Goal: Transaction & Acquisition: Book appointment/travel/reservation

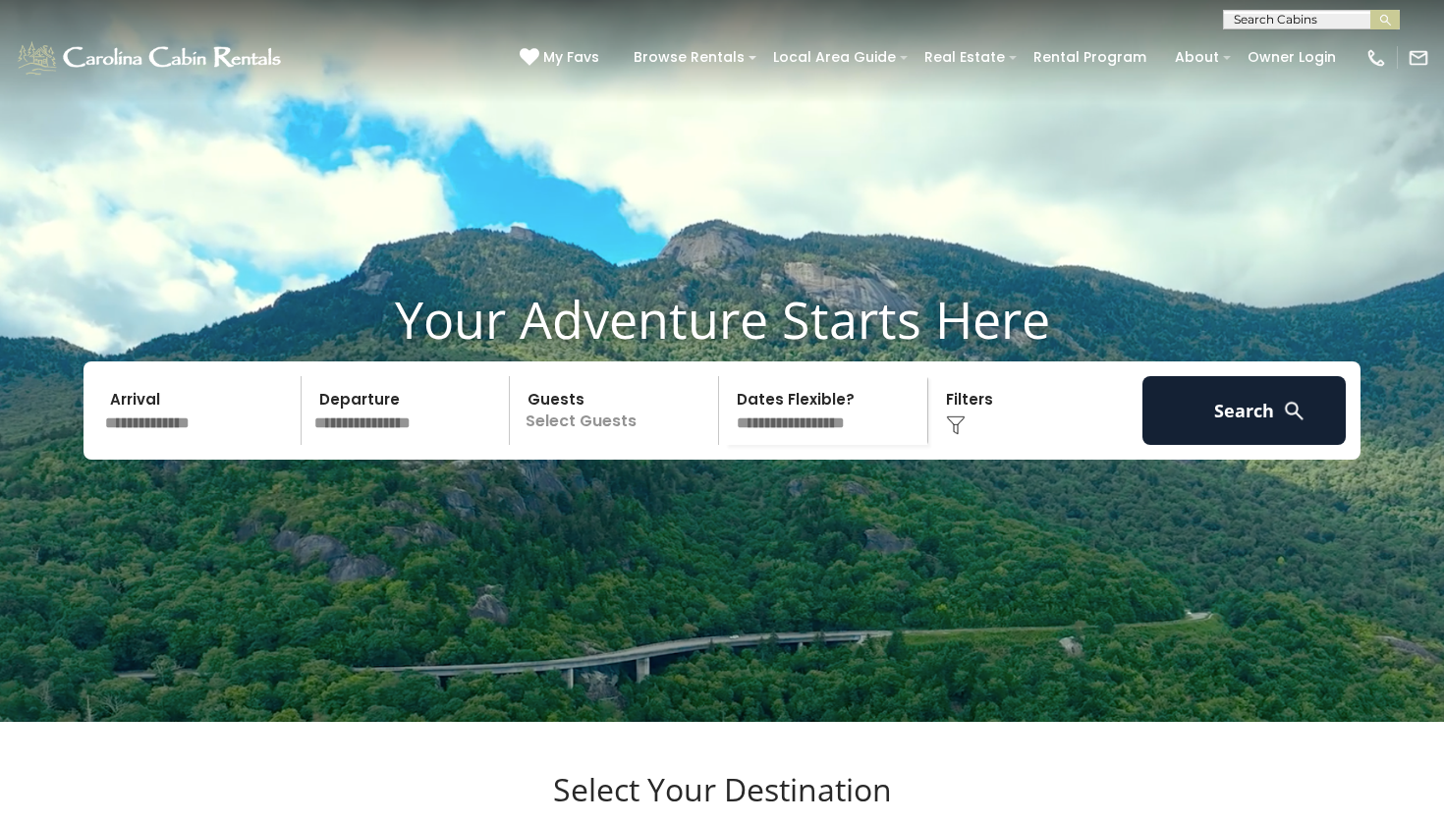
scroll to position [18, 0]
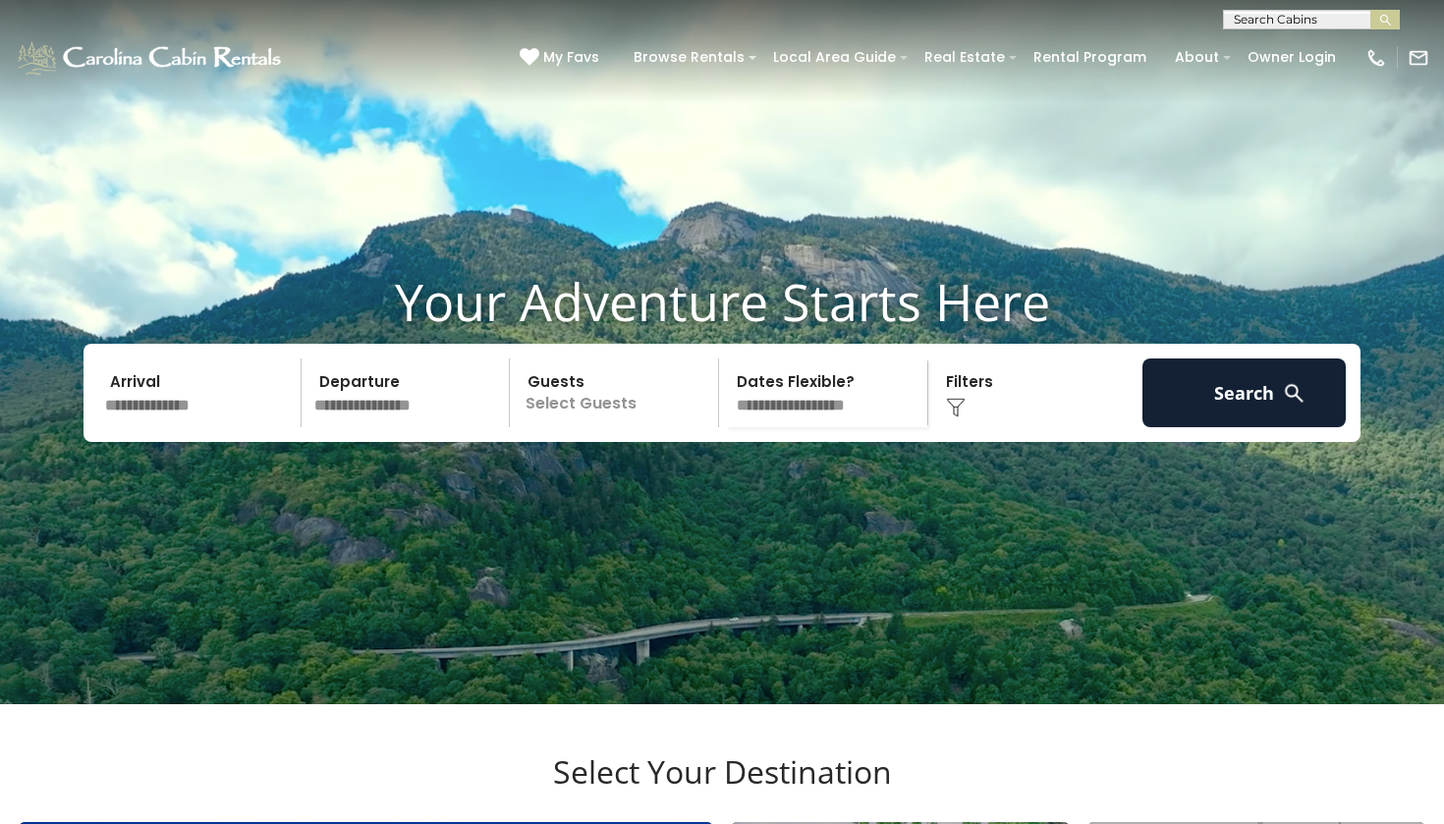
click at [210, 427] on input "text" at bounding box center [199, 393] width 203 height 69
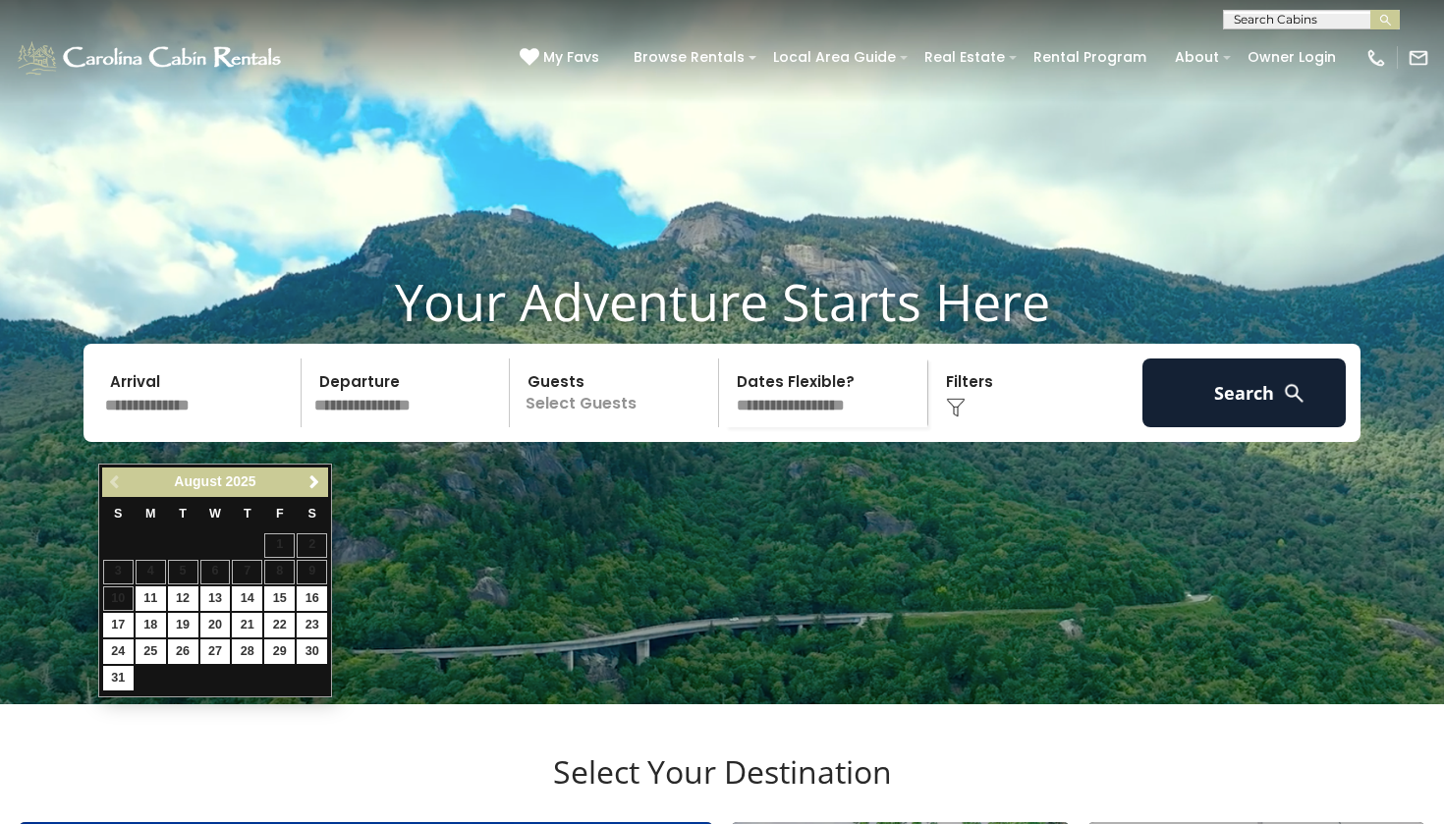
click at [307, 490] on span "Next" at bounding box center [314, 482] width 16 height 16
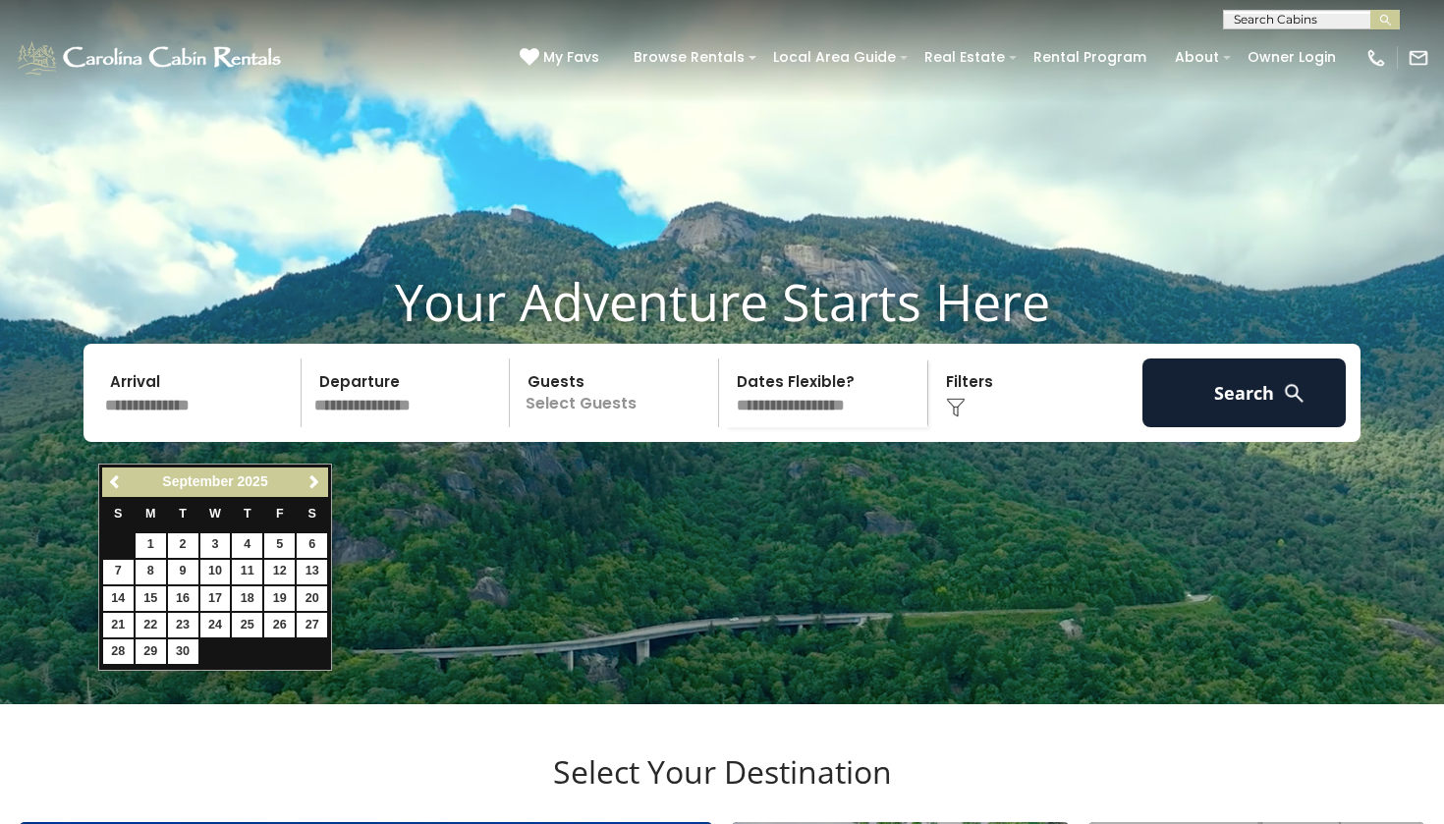
click at [307, 490] on span "Next" at bounding box center [314, 482] width 16 height 16
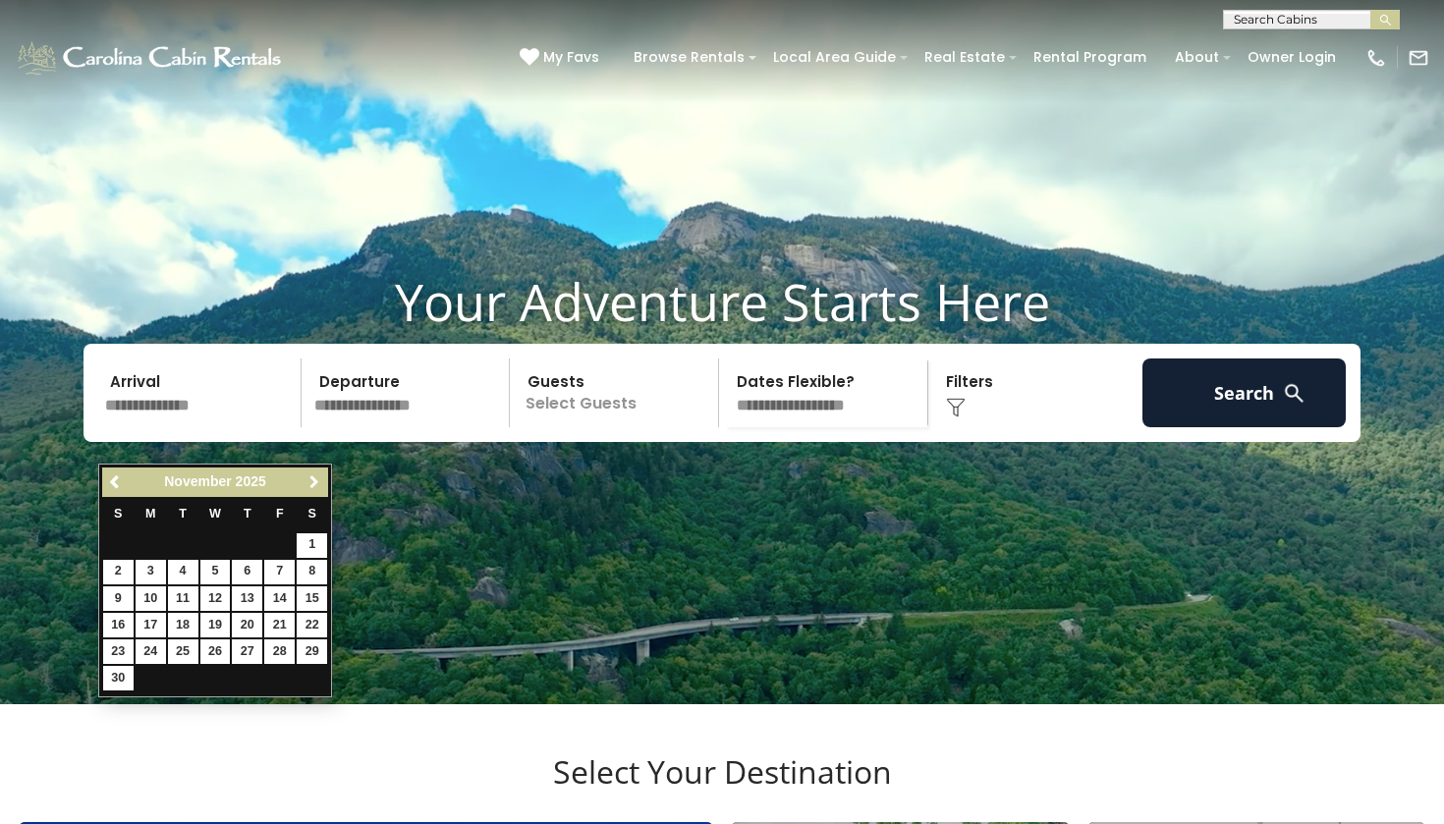
click at [307, 490] on span "Next" at bounding box center [314, 482] width 16 height 16
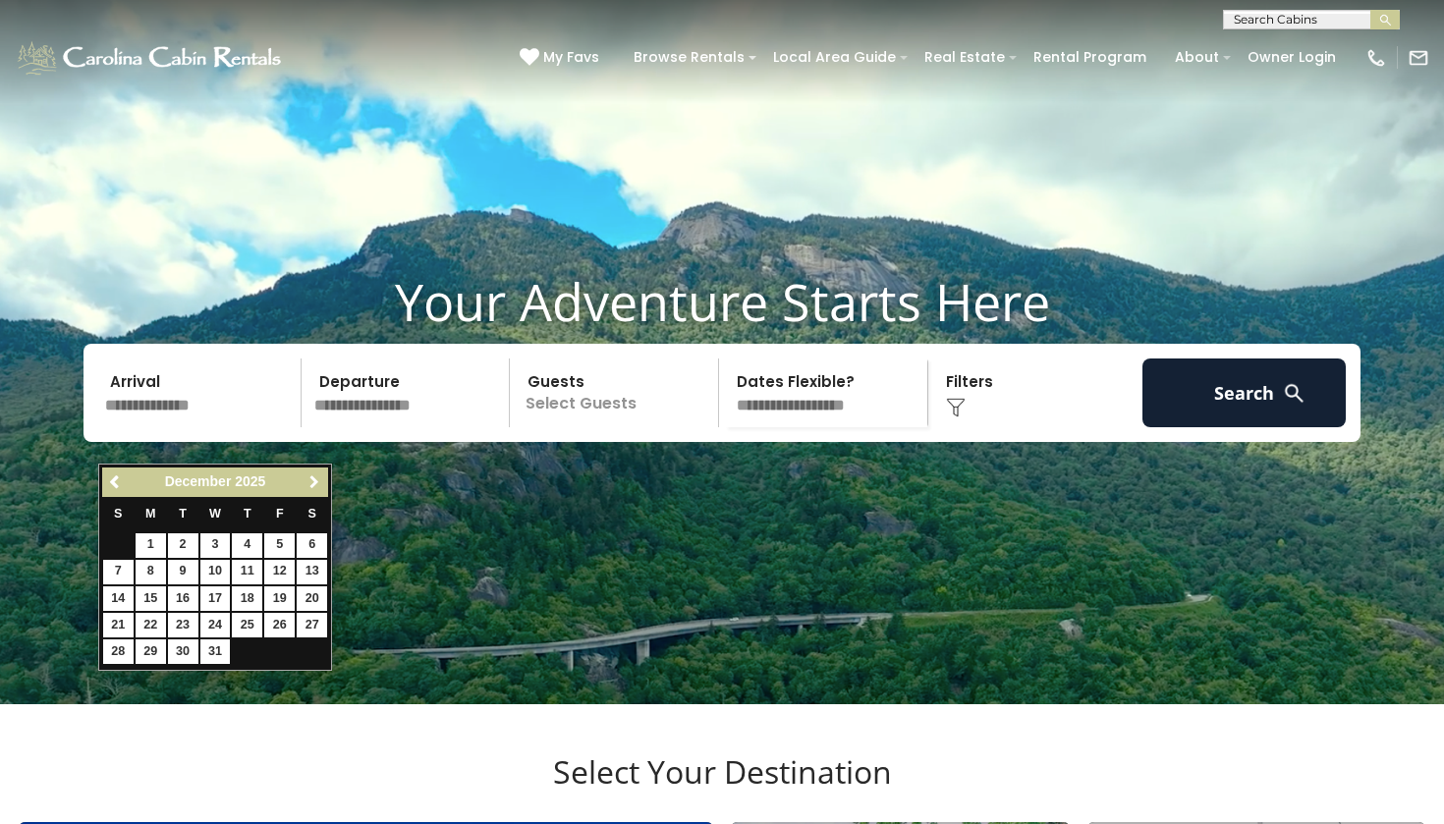
click at [307, 490] on span "Next" at bounding box center [314, 482] width 16 height 16
click at [114, 486] on span "Previous" at bounding box center [116, 482] width 16 height 16
click at [278, 542] on link "2" at bounding box center [279, 545] width 30 height 25
type input "******"
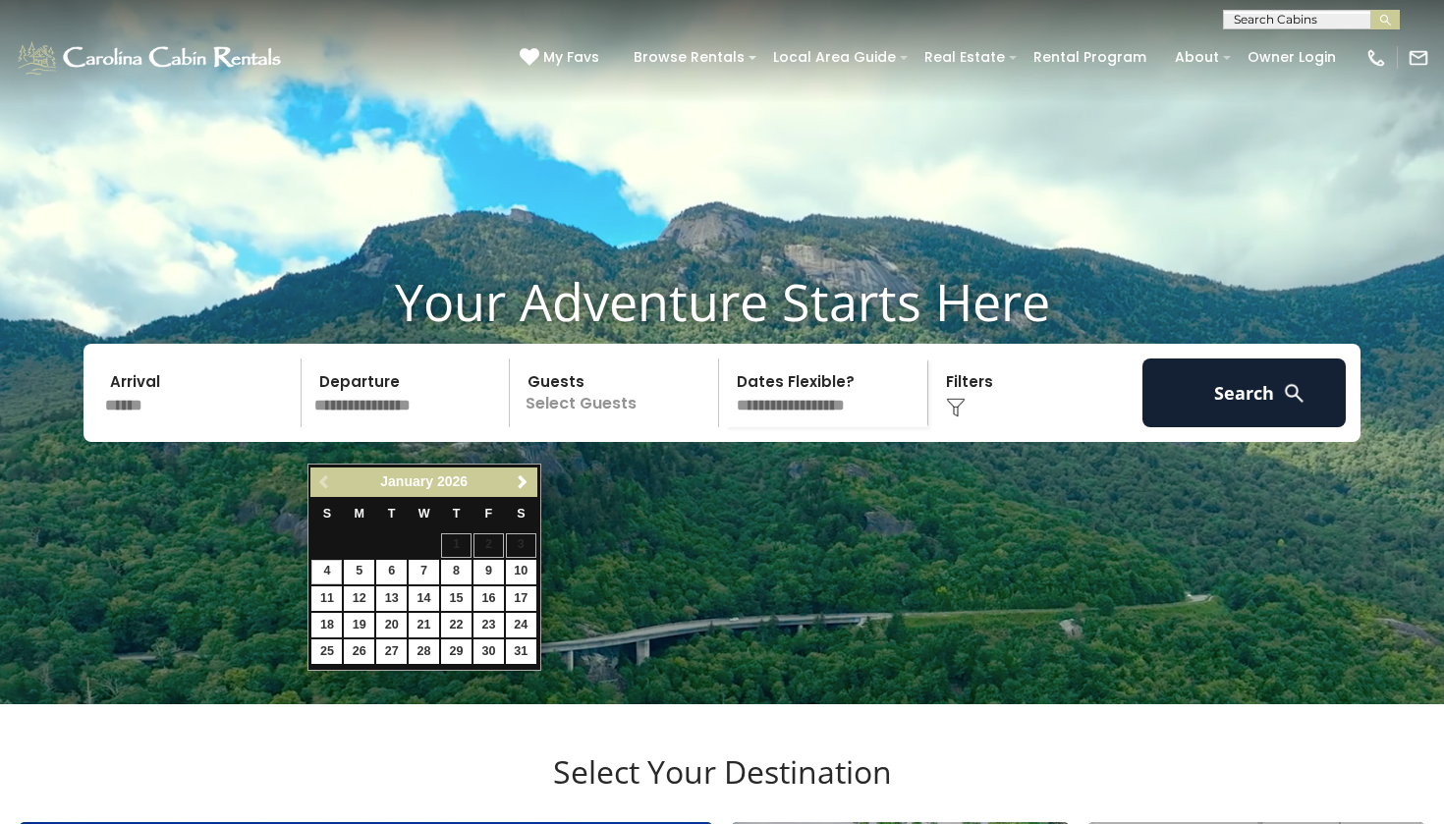
click at [325, 570] on link "4" at bounding box center [326, 572] width 30 height 25
type input "******"
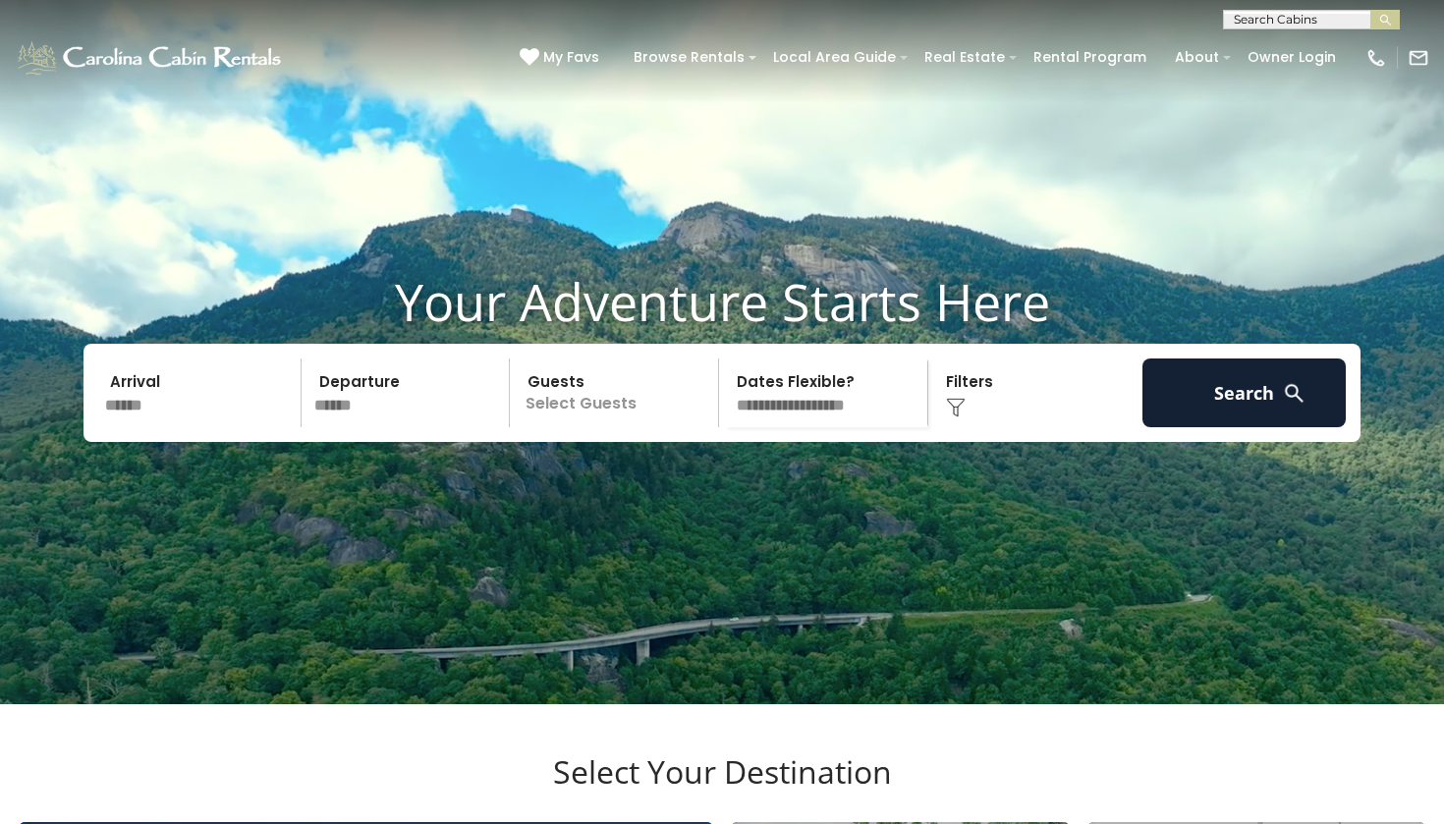
click at [579, 427] on p "Select Guests" at bounding box center [617, 393] width 202 height 69
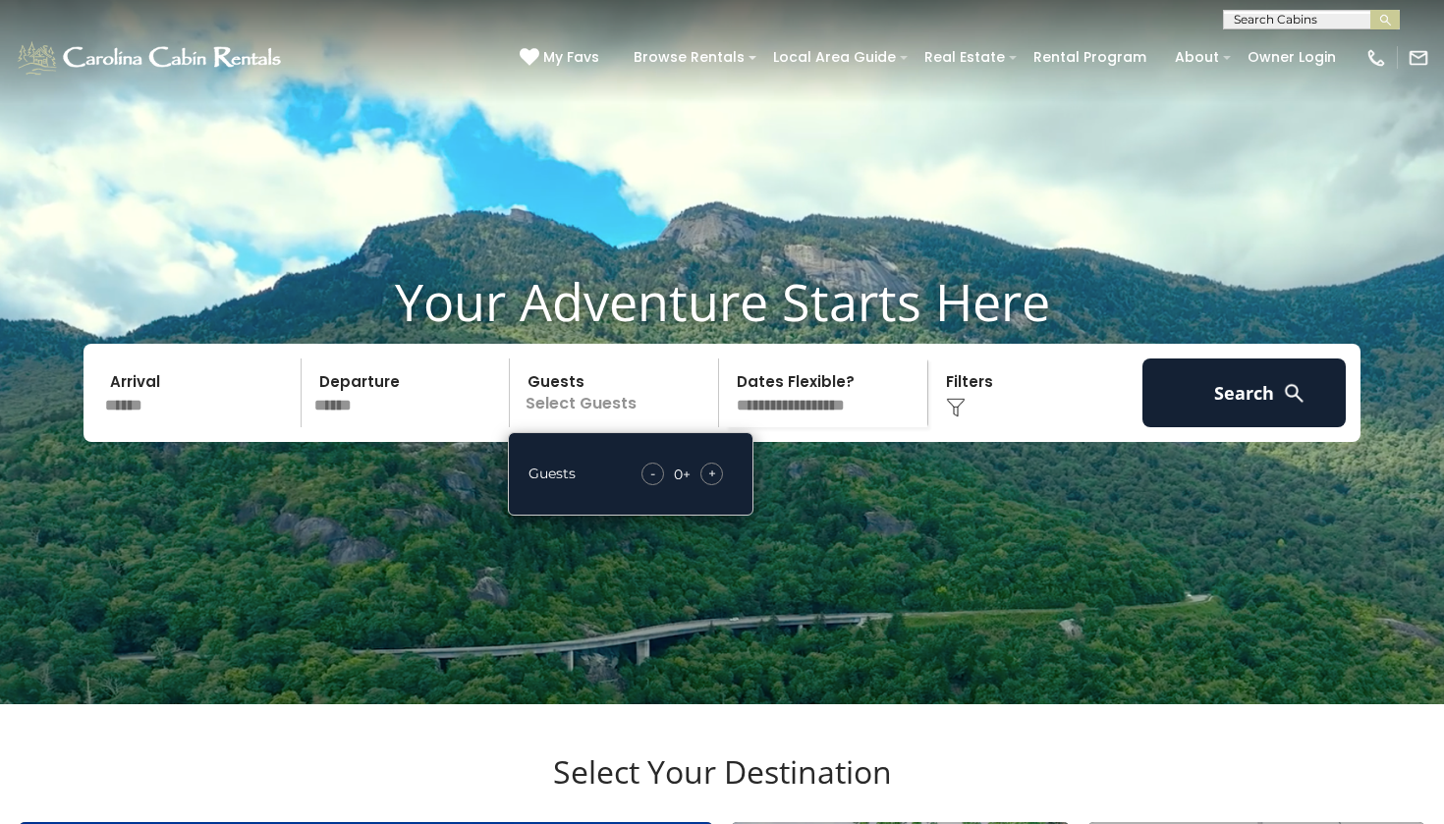
click at [719, 485] on div "+" at bounding box center [711, 474] width 23 height 23
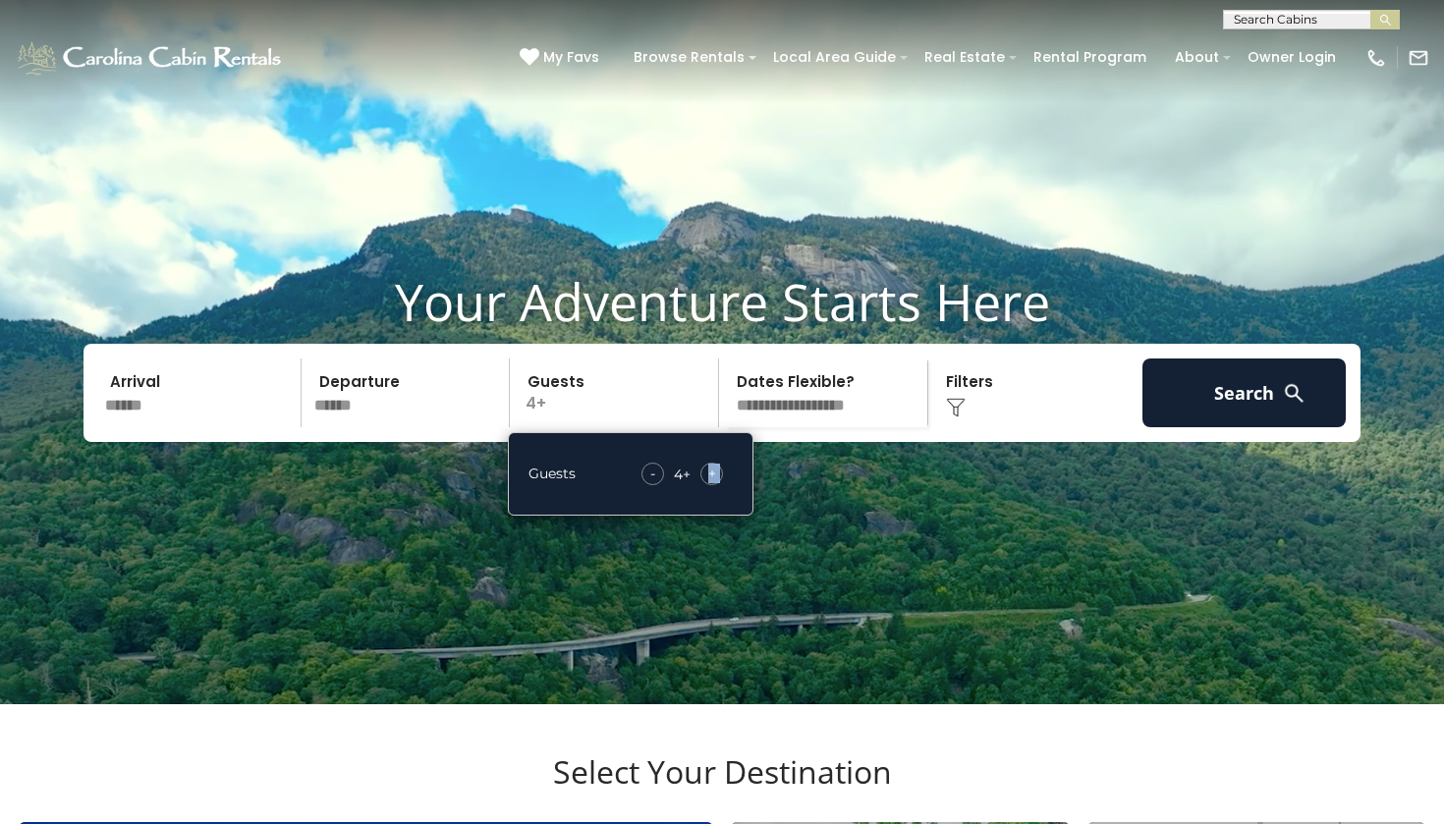
click at [719, 485] on div "+" at bounding box center [711, 474] width 23 height 23
click at [720, 490] on div "Guests - 7 + +" at bounding box center [631, 473] width 246 height 83
click at [713, 483] on span "+" at bounding box center [712, 474] width 8 height 20
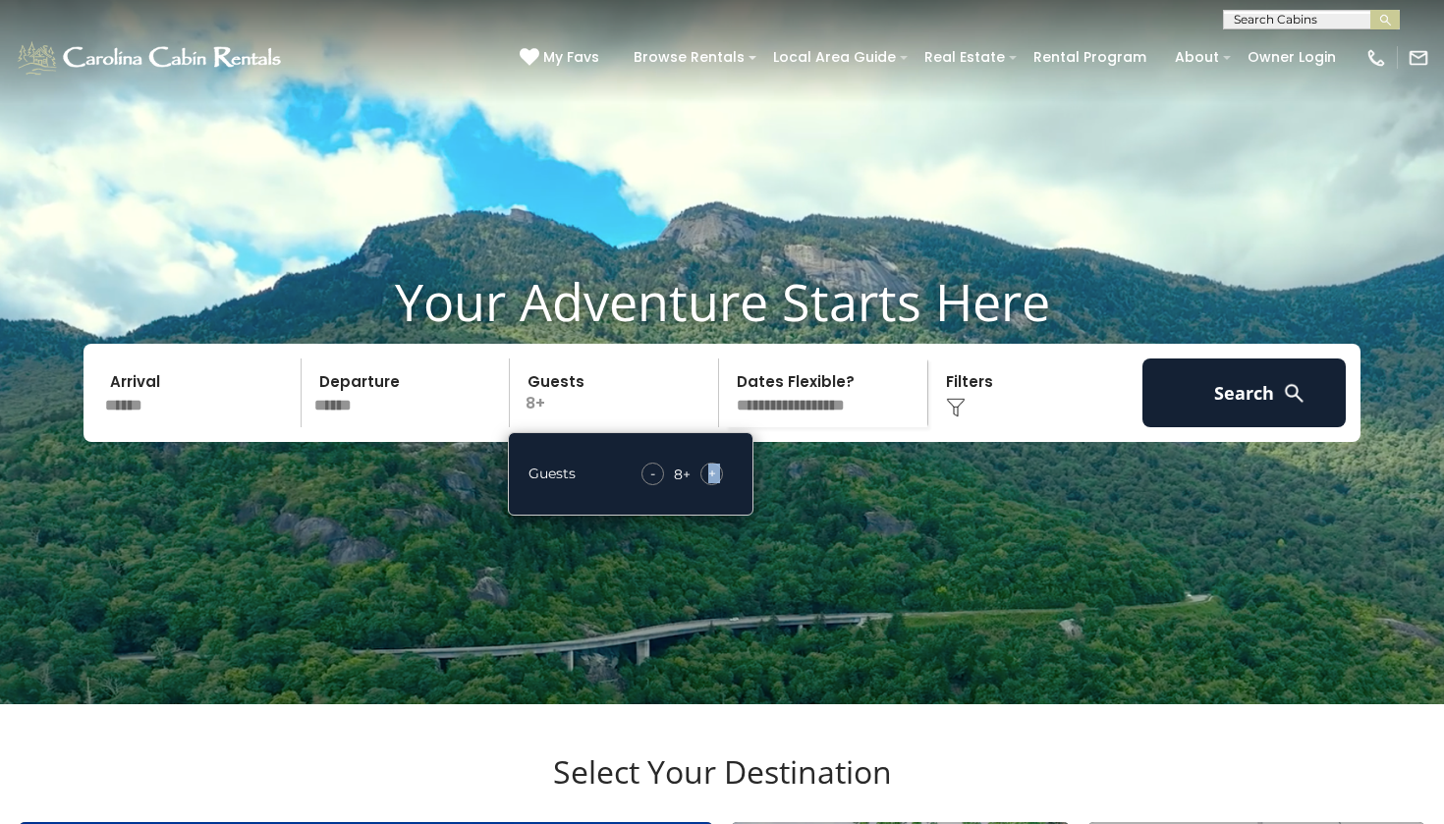
click at [713, 483] on span "+" at bounding box center [712, 474] width 8 height 20
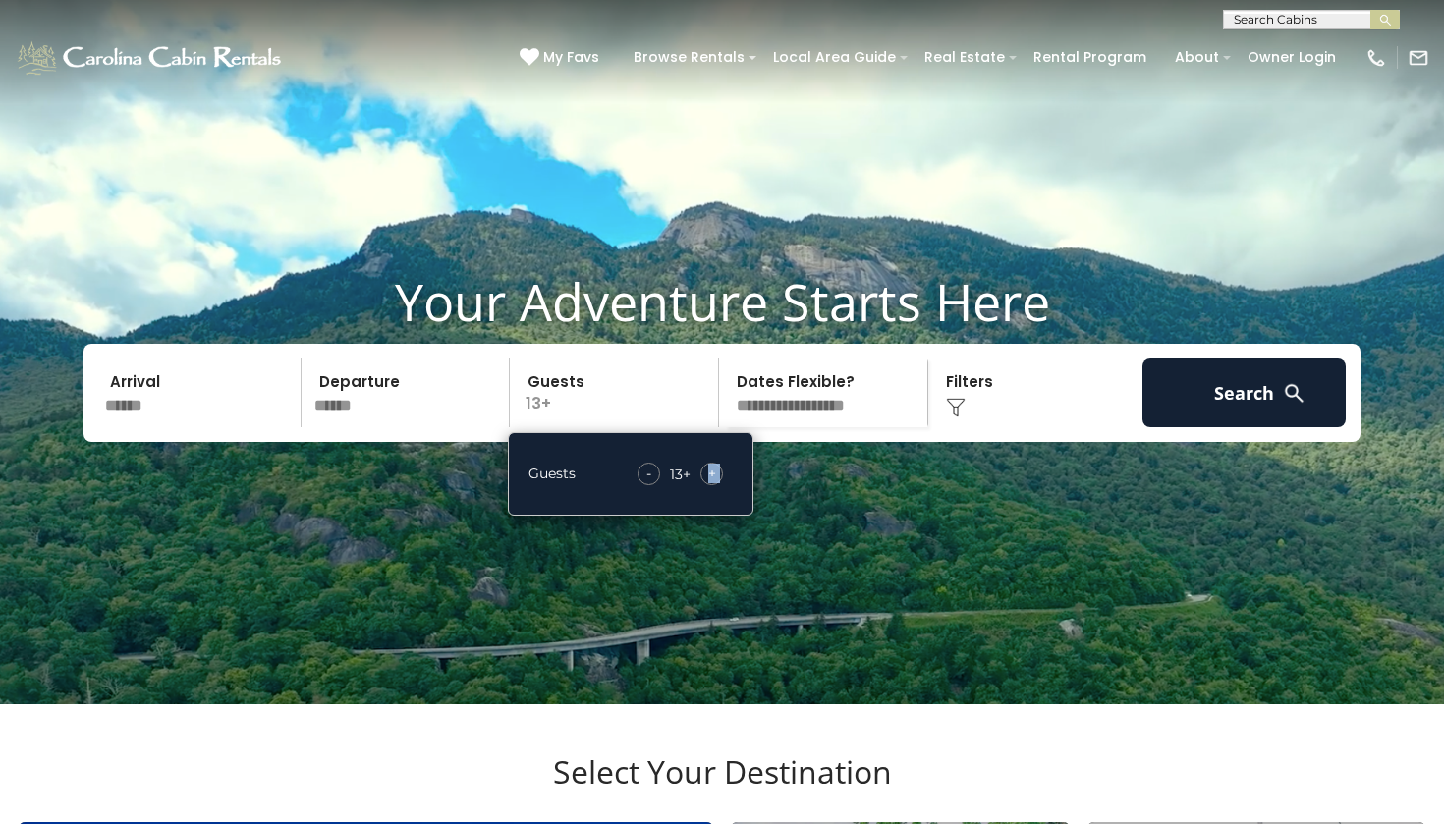
click at [713, 483] on span "+" at bounding box center [712, 474] width 8 height 20
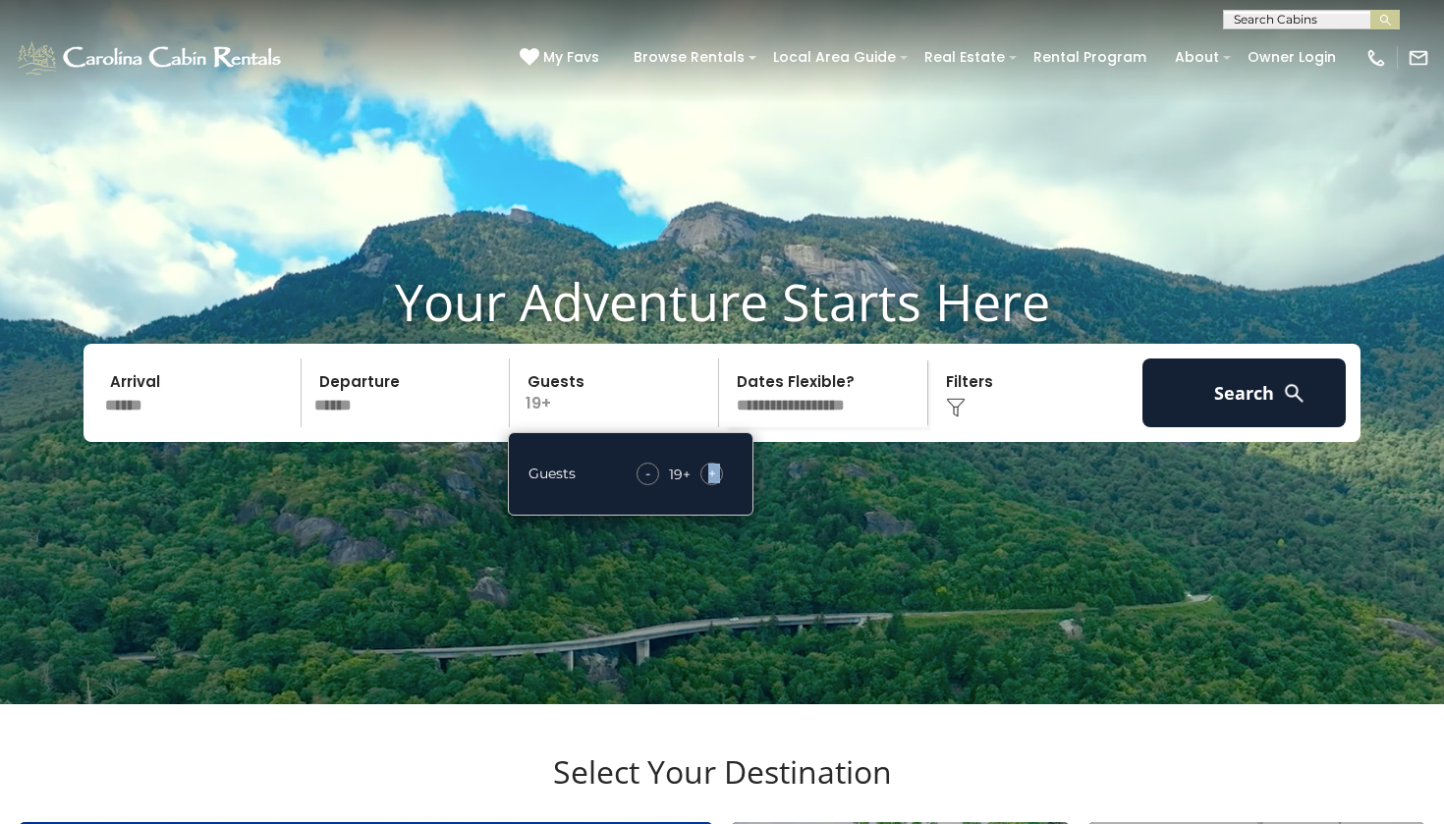
click at [713, 483] on span "+" at bounding box center [712, 474] width 8 height 20
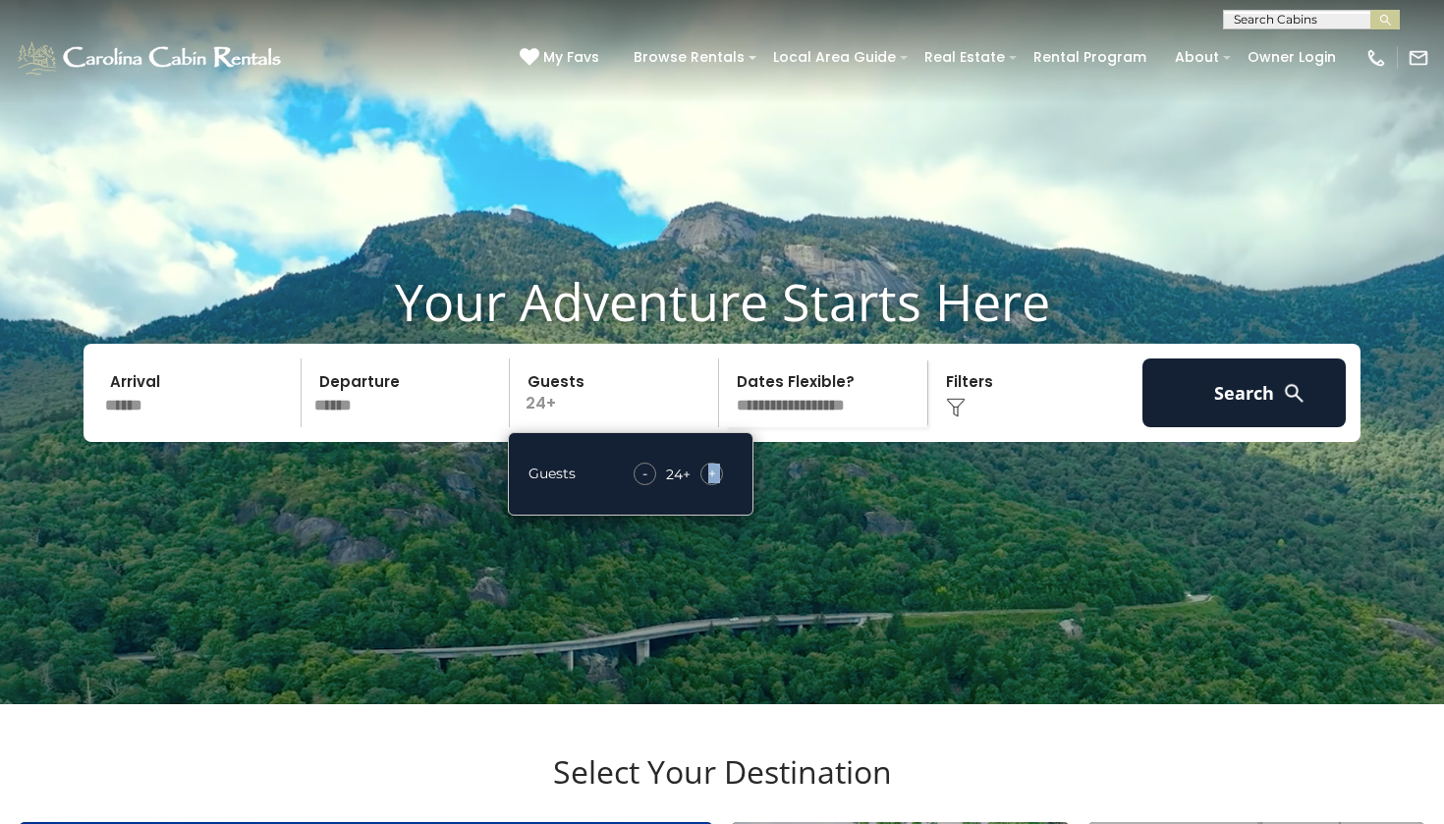
click at [713, 483] on span "+" at bounding box center [712, 474] width 8 height 20
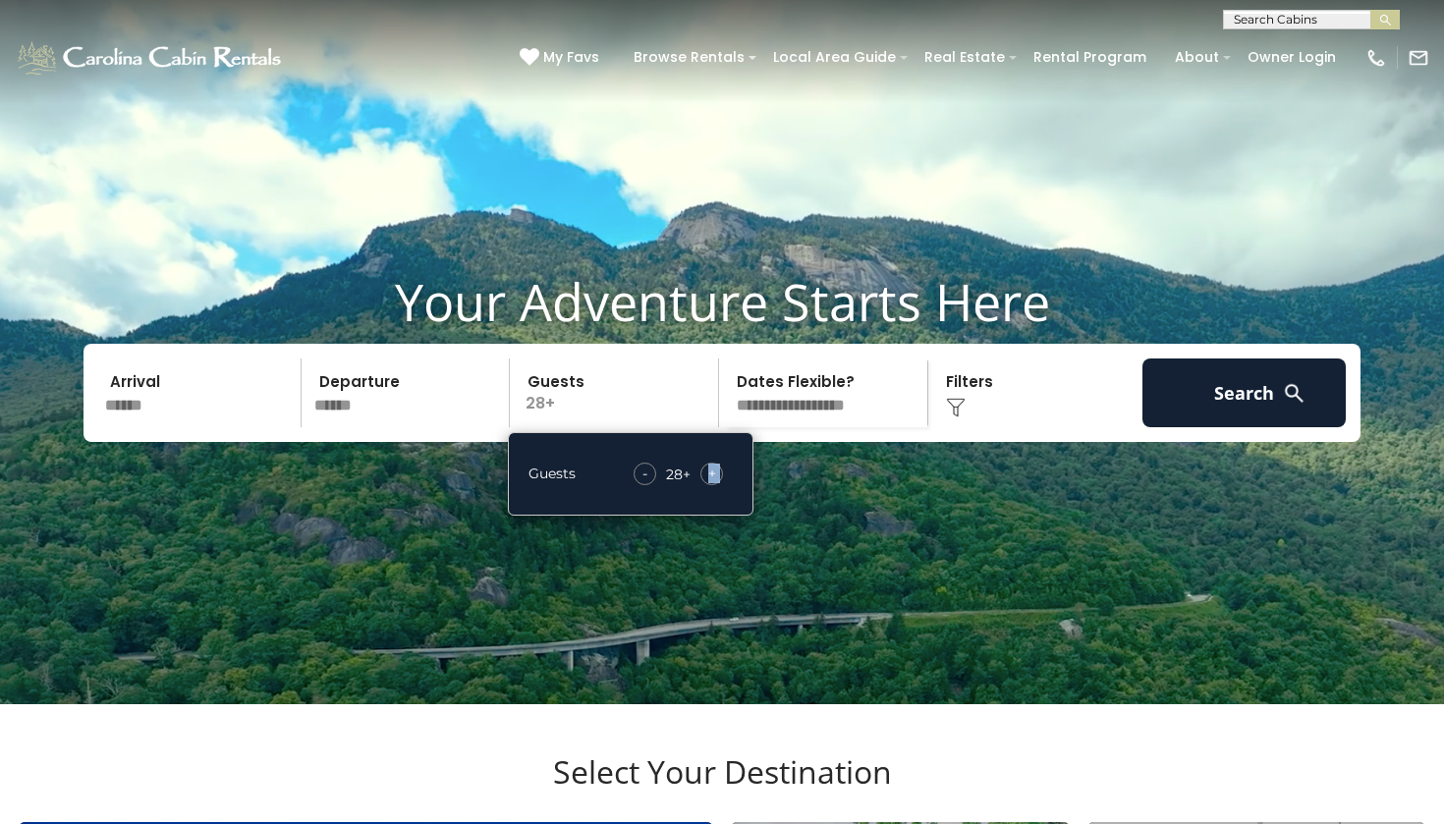
click at [713, 483] on span "+" at bounding box center [712, 474] width 8 height 20
click at [715, 480] on div "Guests - 28 + +" at bounding box center [631, 473] width 246 height 83
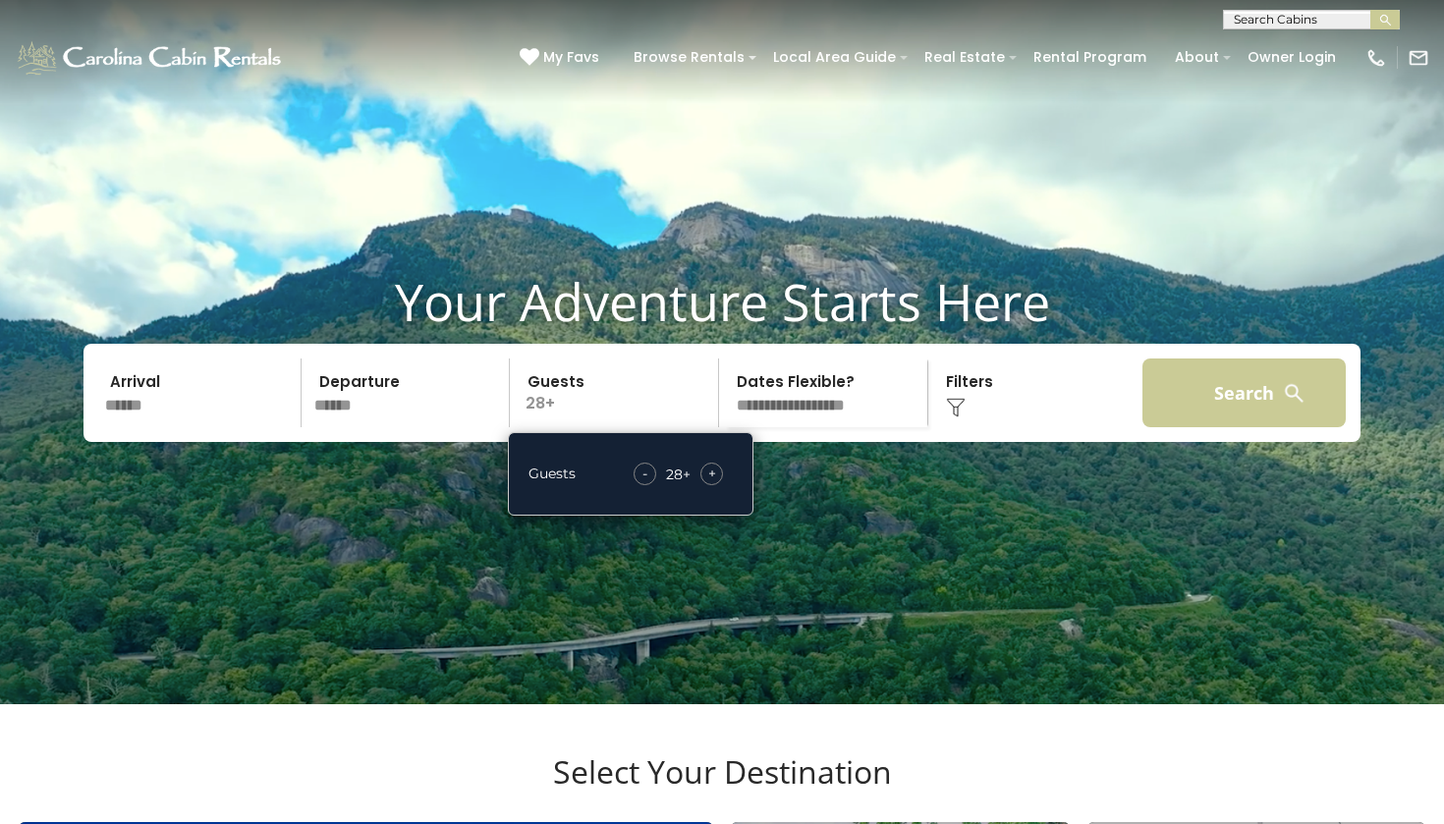
click at [1208, 427] on button "Search" at bounding box center [1243, 393] width 203 height 69
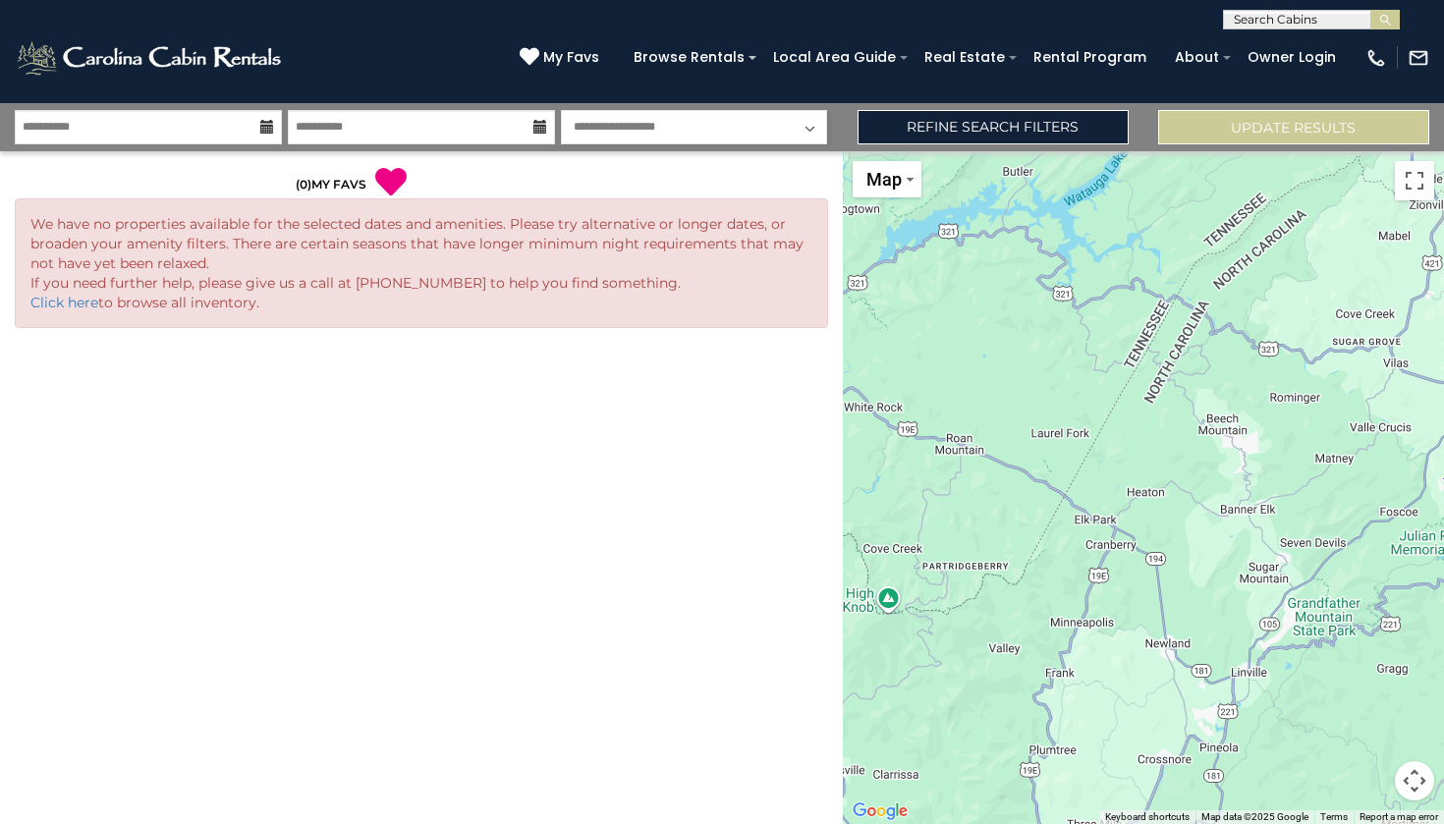
select select "*"
select select
click at [1266, 133] on button "Update Results" at bounding box center [1293, 127] width 271 height 34
